Goal: Navigation & Orientation: Find specific page/section

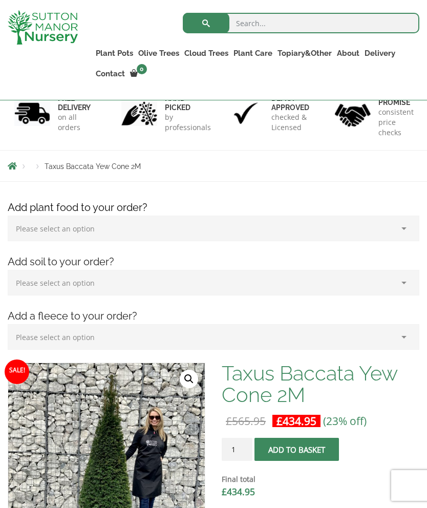
scroll to position [83, 0]
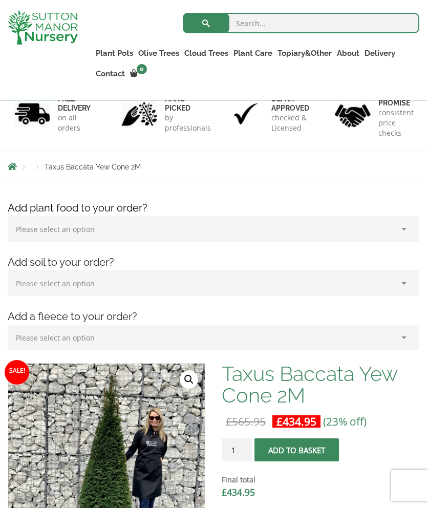
click at [0, 0] on link "Ligustrums" at bounding box center [0, 0] width 0 height 0
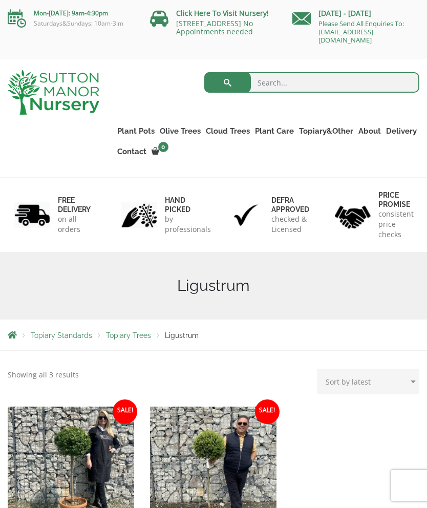
click at [0, 0] on link "Ligustrum Pom Poms" at bounding box center [0, 0] width 0 height 0
